Goal: Task Accomplishment & Management: Manage account settings

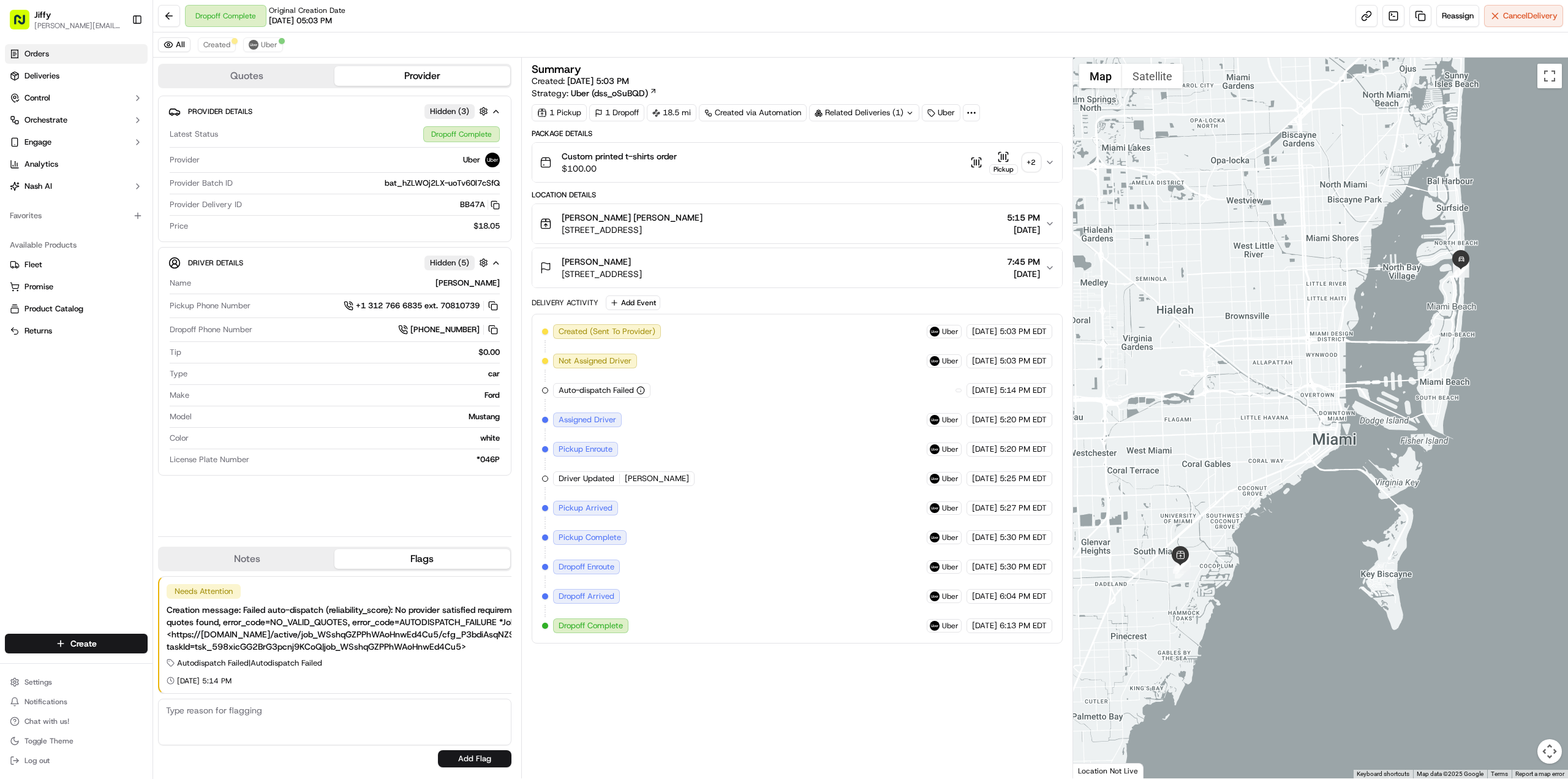
click at [31, 57] on span "Orders" at bounding box center [37, 53] width 25 height 11
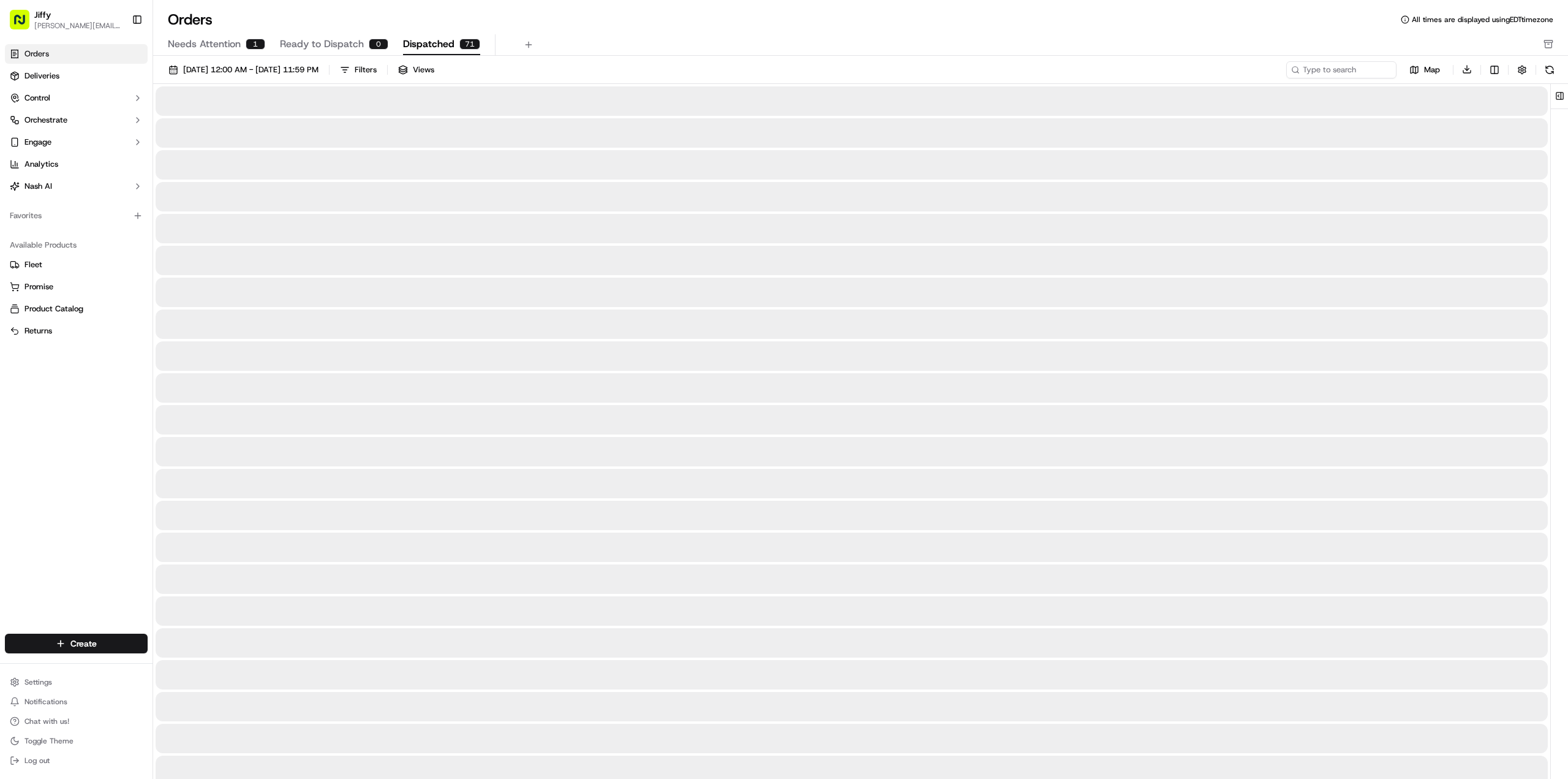
click at [425, 43] on span "Dispatched" at bounding box center [429, 44] width 52 height 15
click at [206, 40] on span "Needs Attention" at bounding box center [204, 44] width 73 height 15
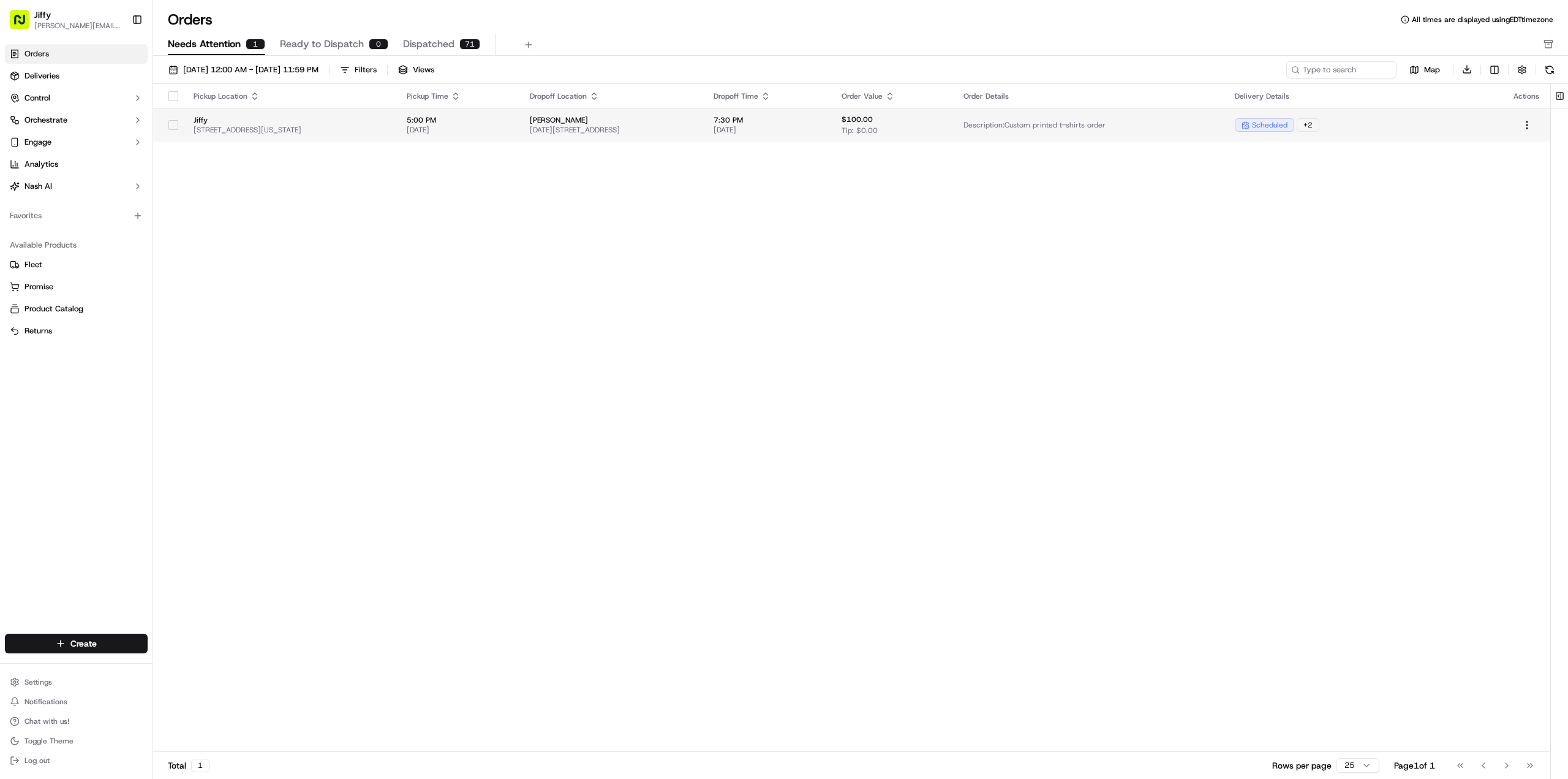
click at [230, 126] on span "[STREET_ADDRESS][US_STATE]" at bounding box center [290, 130] width 193 height 10
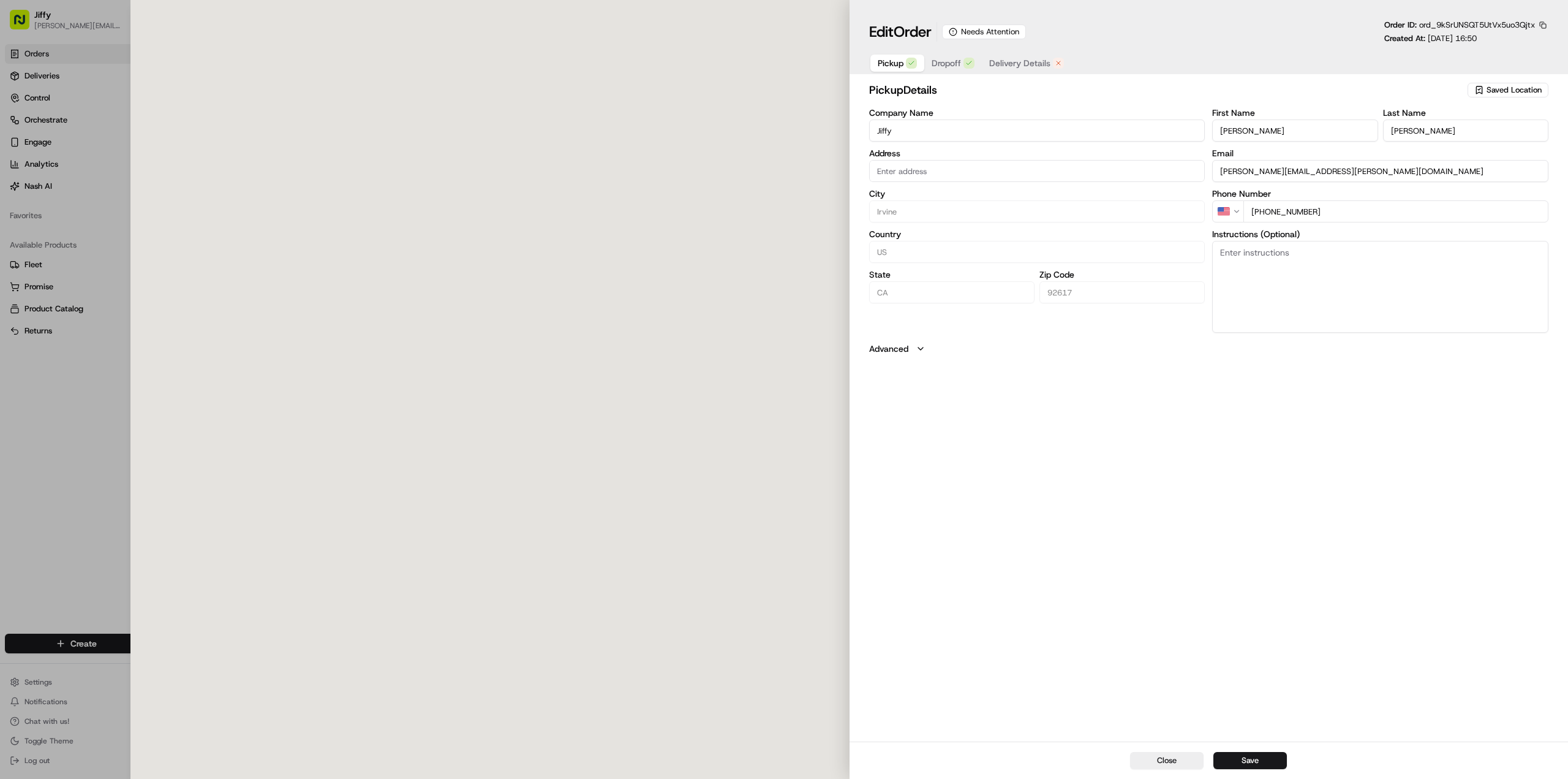
type input "[STREET_ADDRESS][US_STATE]"
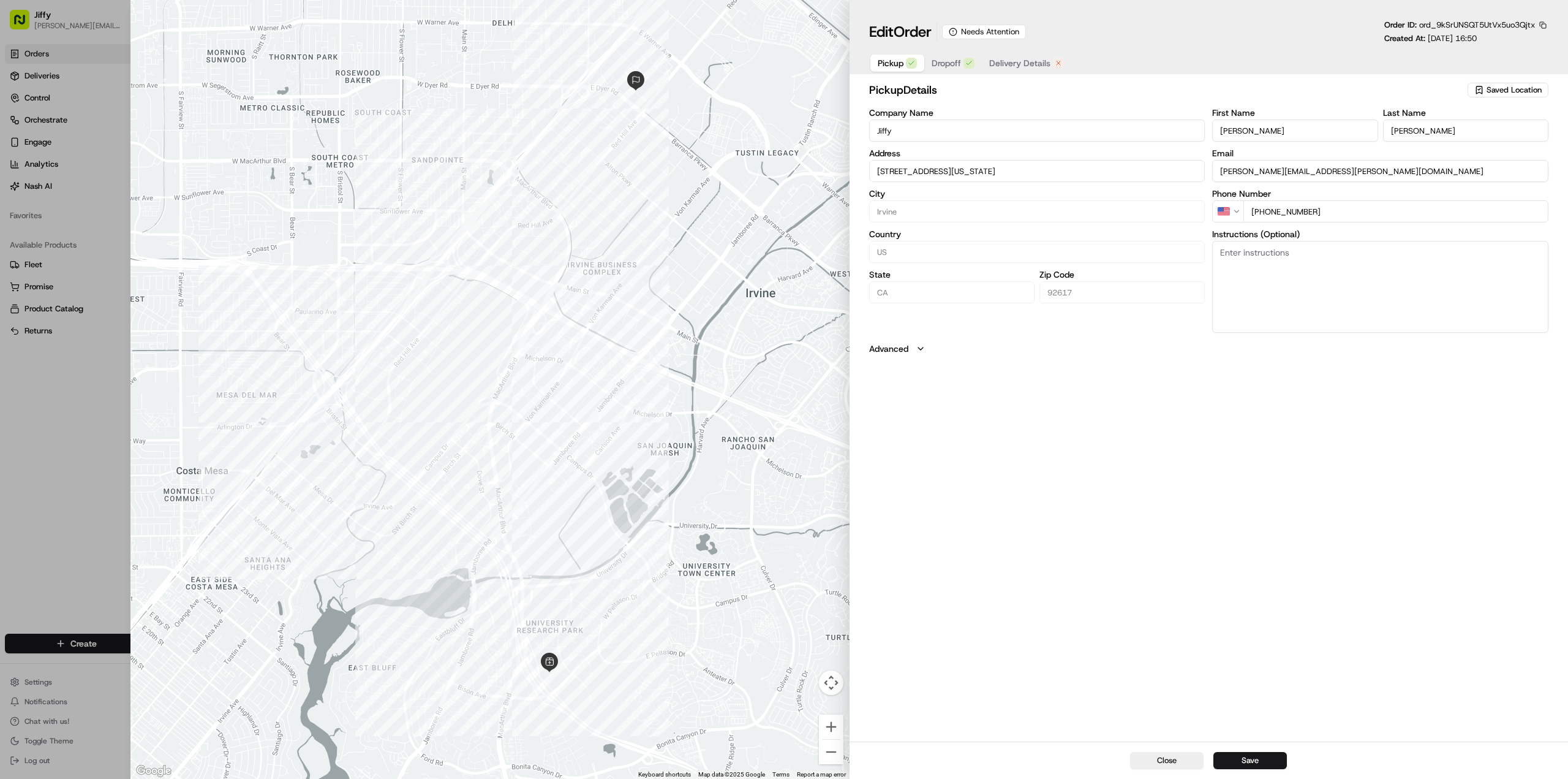
click at [1034, 67] on span "Delivery Details" at bounding box center [1020, 63] width 61 height 12
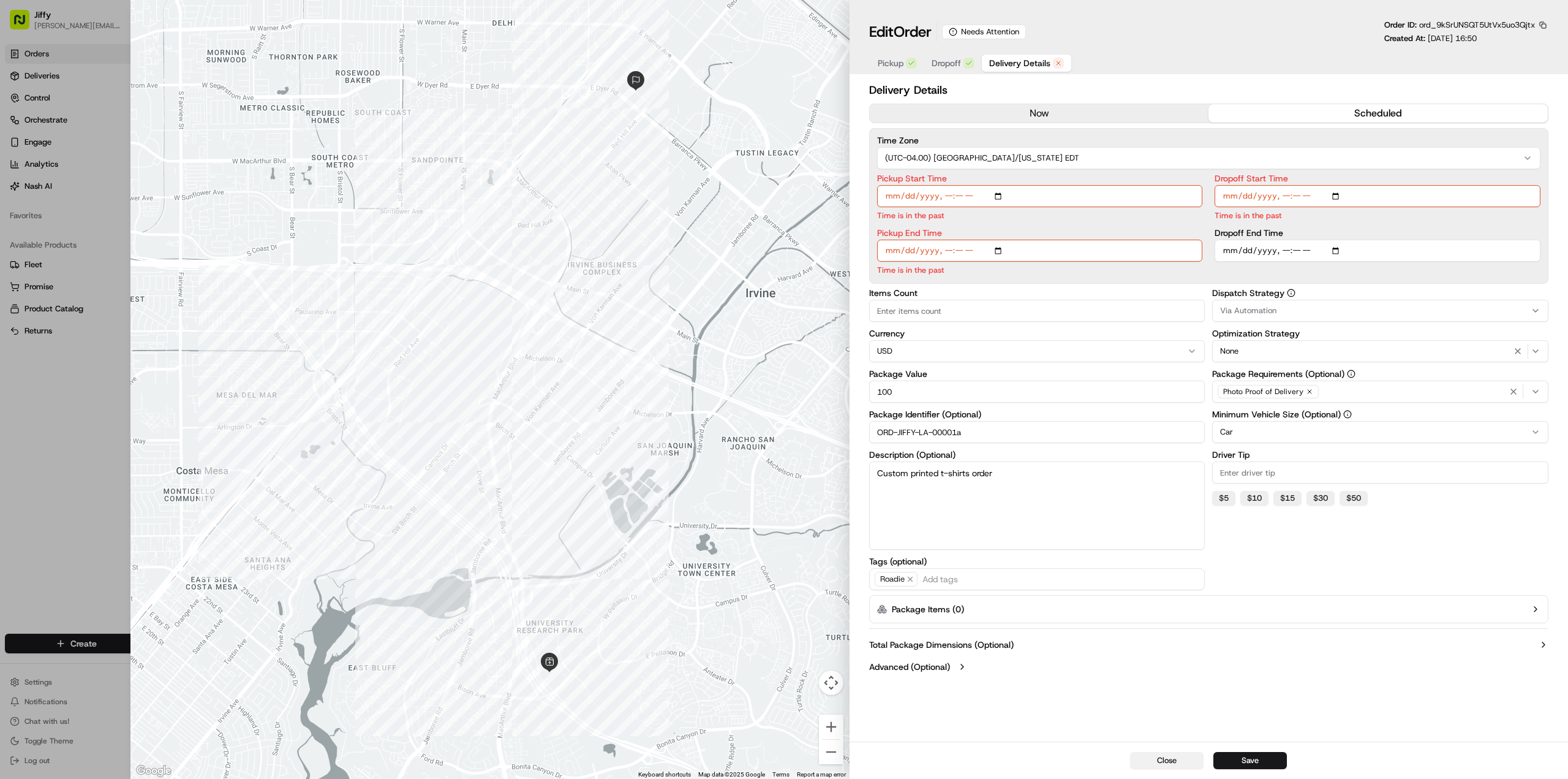
click at [1159, 758] on button "Close" at bounding box center [1167, 760] width 73 height 17
type input "1"
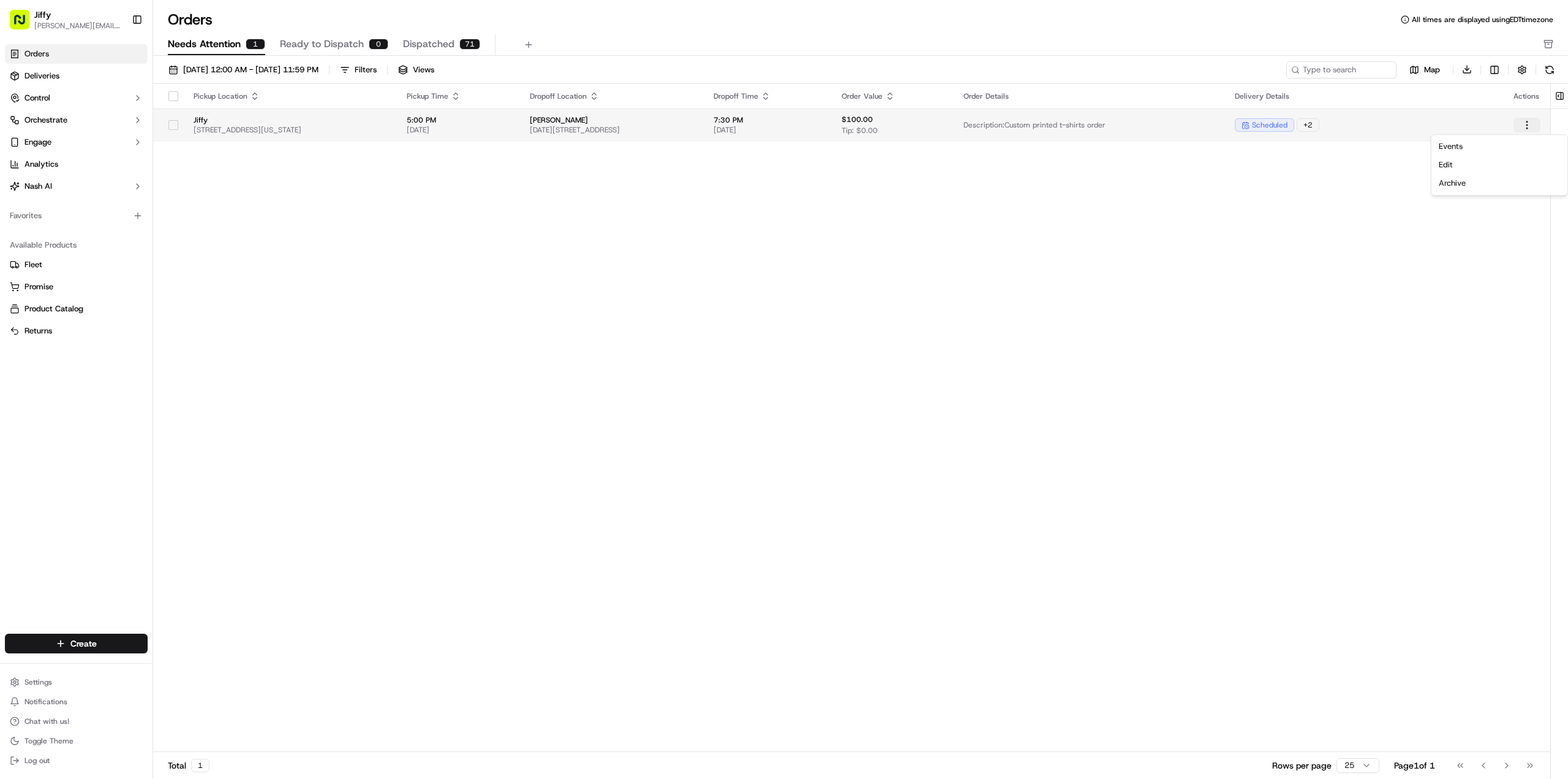
click at [1529, 117] on html "[PERSON_NAME] [PERSON_NAME][EMAIL_ADDRESS][DOMAIN_NAME] Toggle Sidebar Orders D…" at bounding box center [784, 389] width 1568 height 779
click at [434, 225] on html "[PERSON_NAME] [PERSON_NAME][EMAIL_ADDRESS][DOMAIN_NAME] Toggle Sidebar Orders D…" at bounding box center [784, 389] width 1568 height 779
